Goal: Browse casually

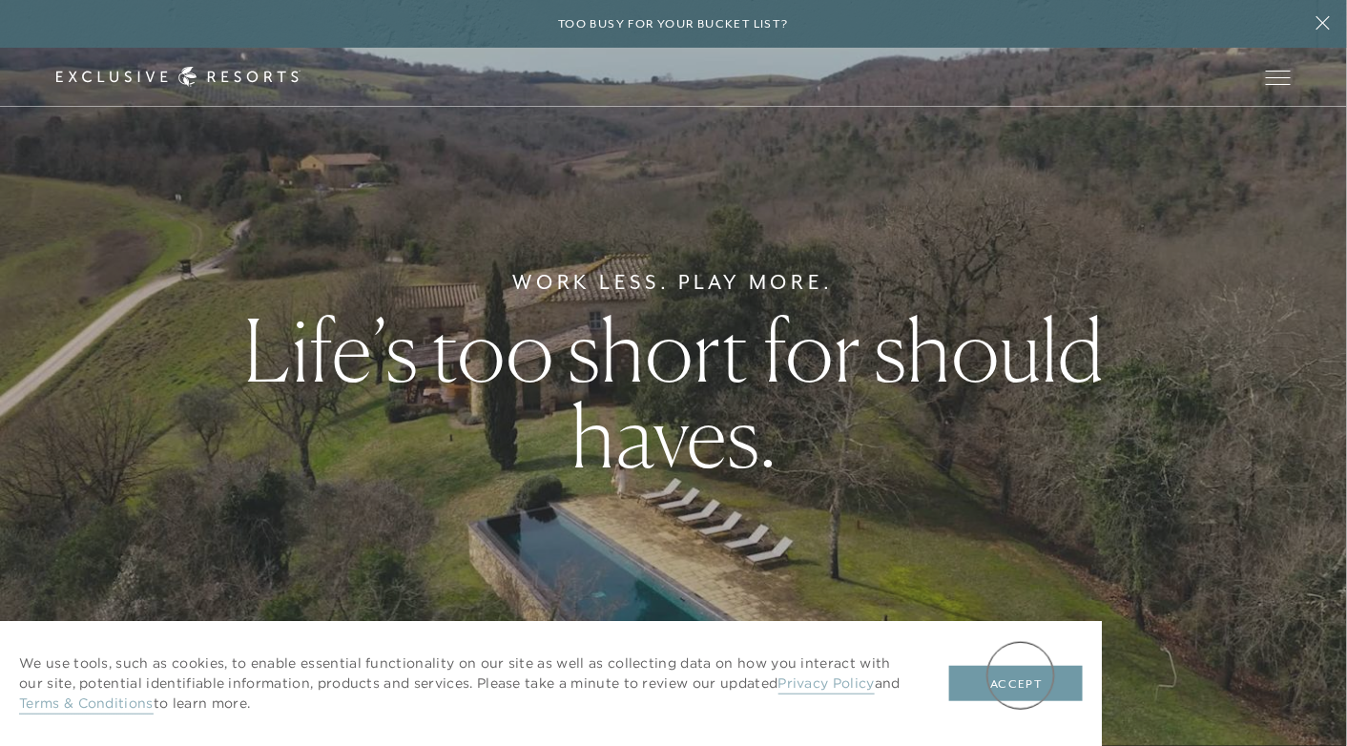
click at [1021, 675] on button "Accept" at bounding box center [1016, 684] width 134 height 36
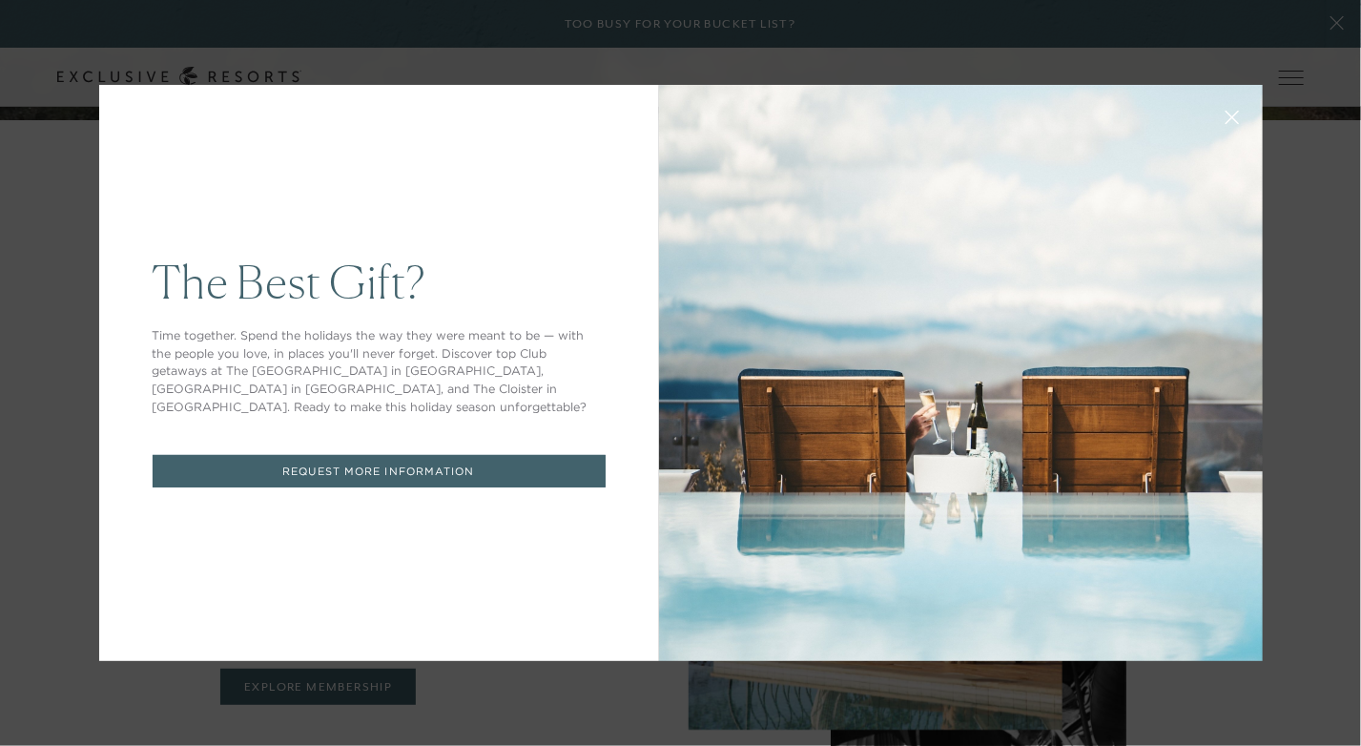
click at [1306, 279] on div "The Best Gift? Time together. Spend the holidays the way they were meant to be …" at bounding box center [680, 373] width 1361 height 746
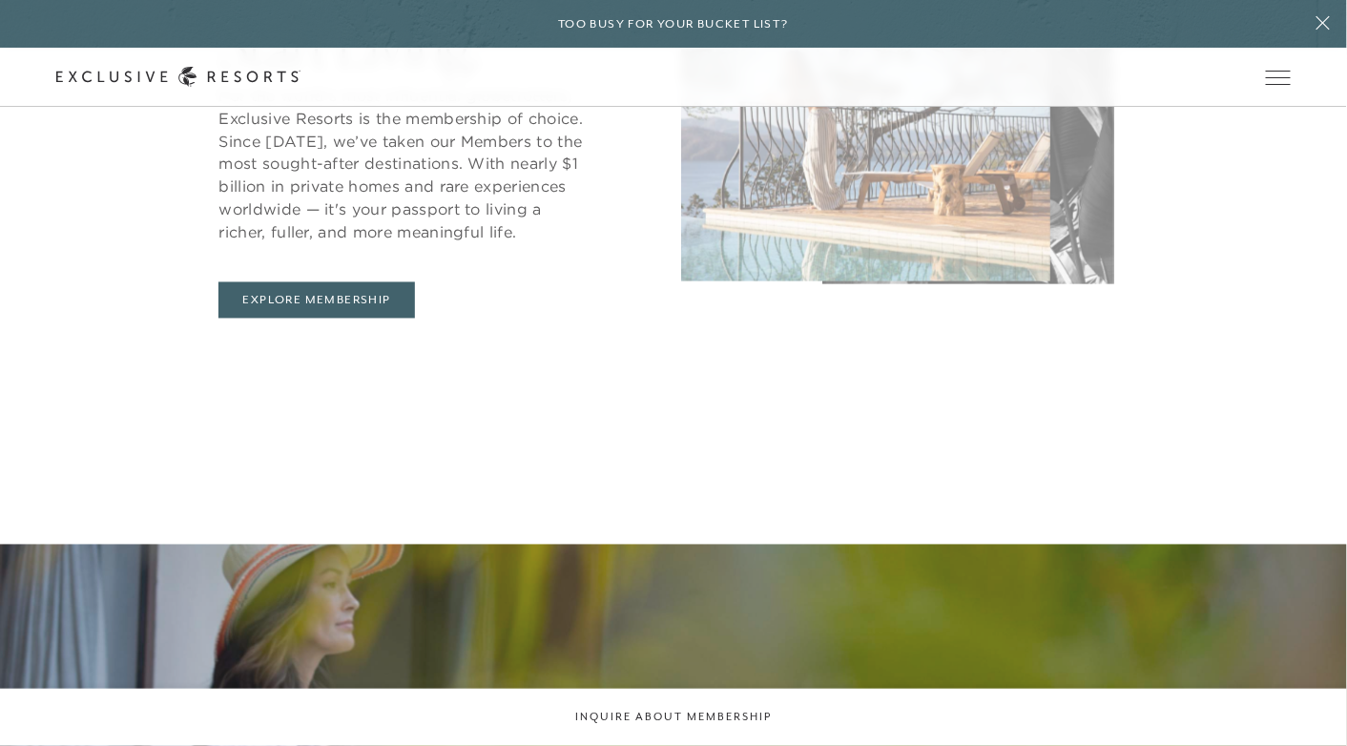
scroll to position [1027, 0]
